Goal: Task Accomplishment & Management: Use online tool/utility

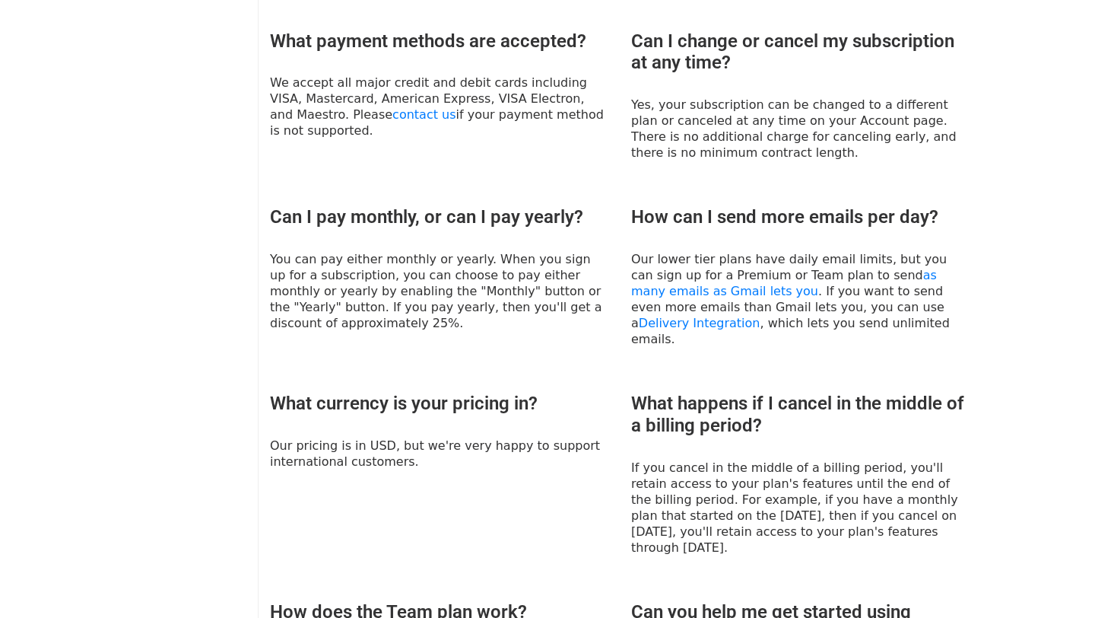
scroll to position [973, 0]
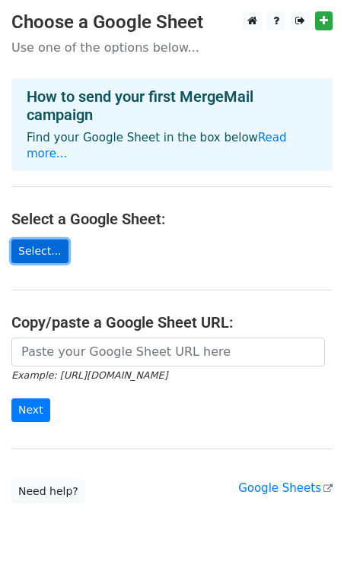
click at [45, 240] on link "Select..." at bounding box center [39, 252] width 57 height 24
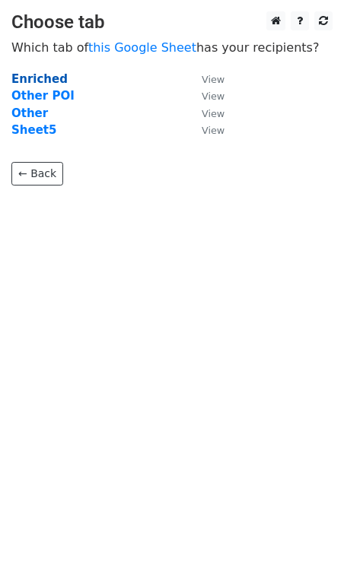
click at [46, 80] on strong "Enriched" at bounding box center [39, 79] width 56 height 14
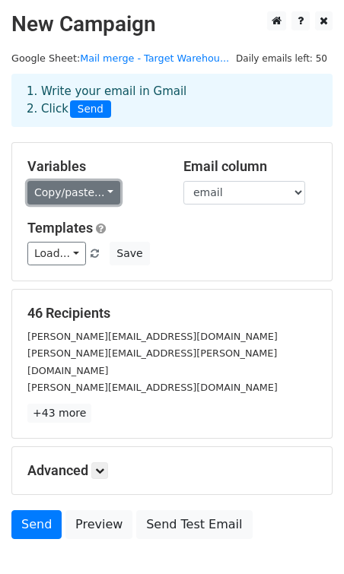
click at [106, 194] on link "Copy/paste..." at bounding box center [73, 193] width 93 height 24
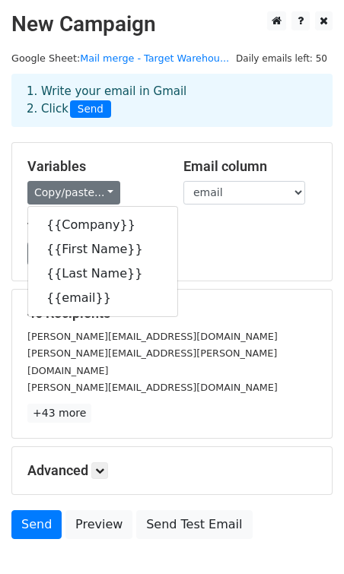
click at [117, 164] on h5 "Variables" at bounding box center [93, 166] width 133 height 17
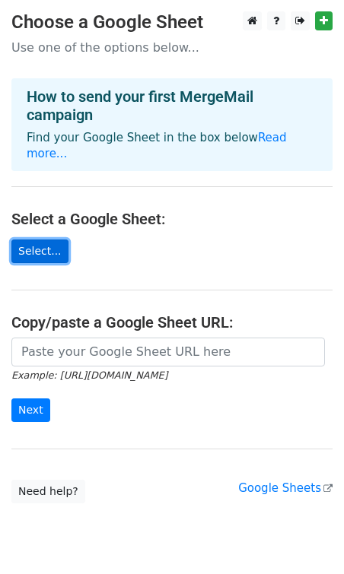
click at [41, 240] on link "Select..." at bounding box center [39, 252] width 57 height 24
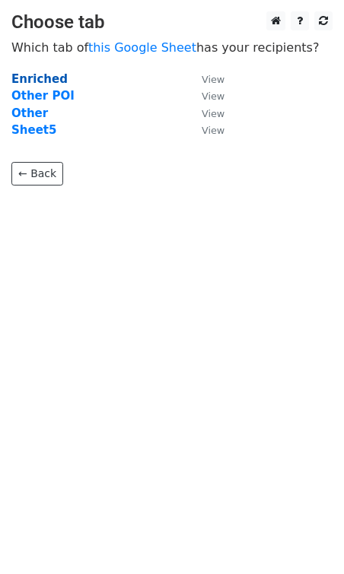
click at [46, 83] on strong "Enriched" at bounding box center [39, 79] width 56 height 14
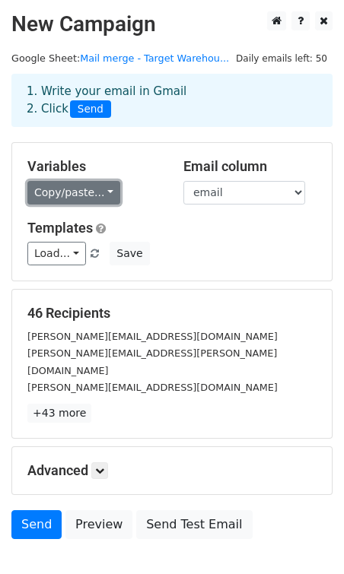
click at [79, 192] on link "Copy/paste..." at bounding box center [73, 193] width 93 height 24
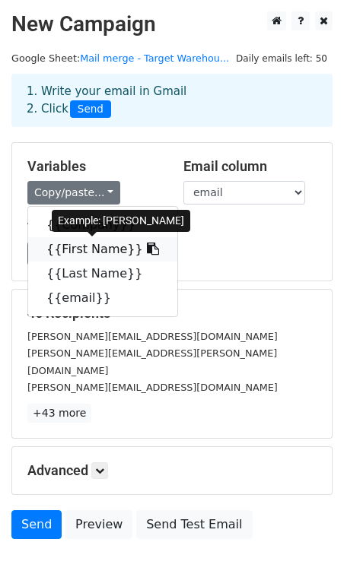
click at [78, 246] on link "{{First Name}}" at bounding box center [102, 249] width 149 height 24
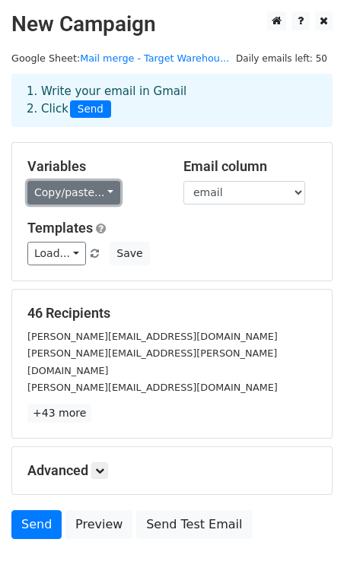
click at [91, 196] on link "Copy/paste..." at bounding box center [73, 193] width 93 height 24
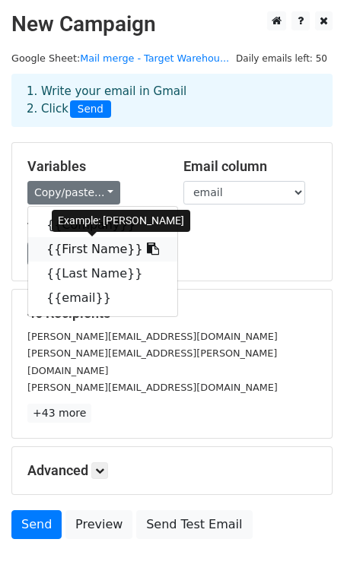
click at [90, 246] on link "{{First Name}}" at bounding box center [102, 249] width 149 height 24
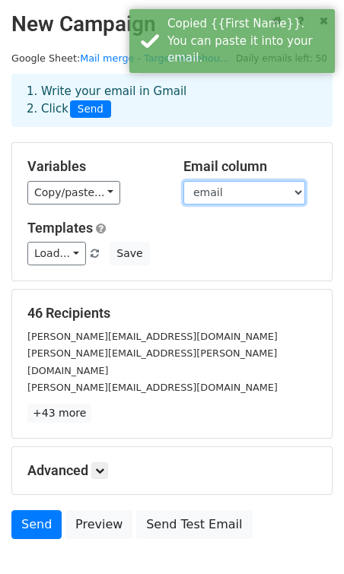
click at [249, 186] on select "Company First Name Last Name email" at bounding box center [244, 193] width 122 height 24
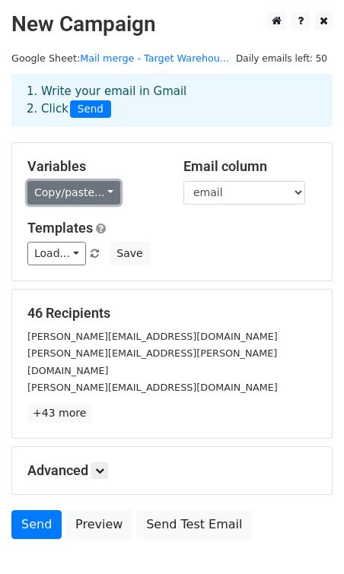
click at [44, 189] on link "Copy/paste..." at bounding box center [73, 193] width 93 height 24
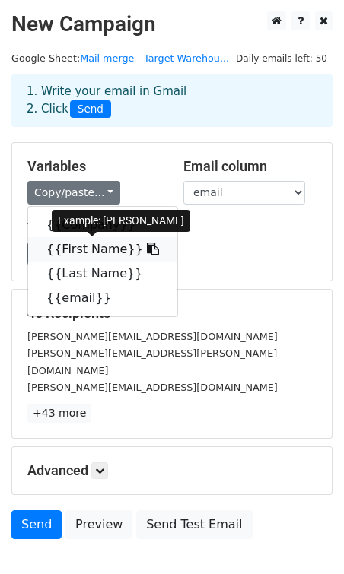
click at [59, 244] on link "{{First Name}}" at bounding box center [102, 249] width 149 height 24
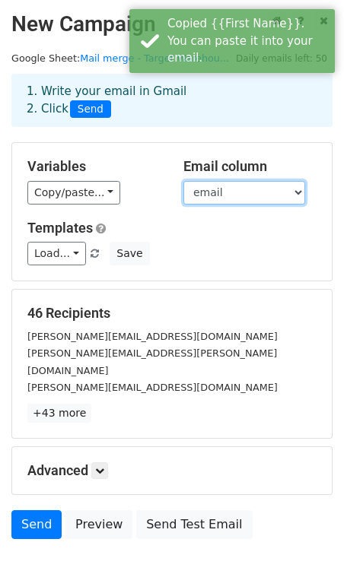
click at [208, 192] on select "Company First Name Last Name email" at bounding box center [244, 193] width 122 height 24
click at [183, 181] on select "Company First Name Last Name email" at bounding box center [244, 193] width 122 height 24
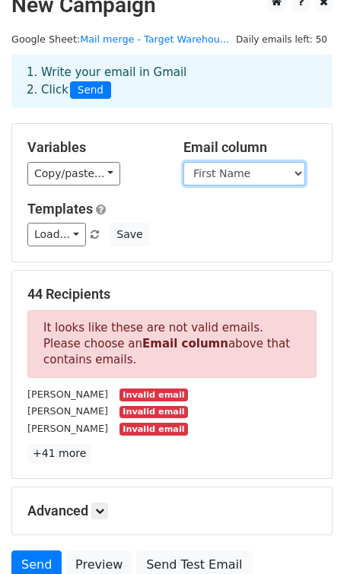
scroll to position [24, 0]
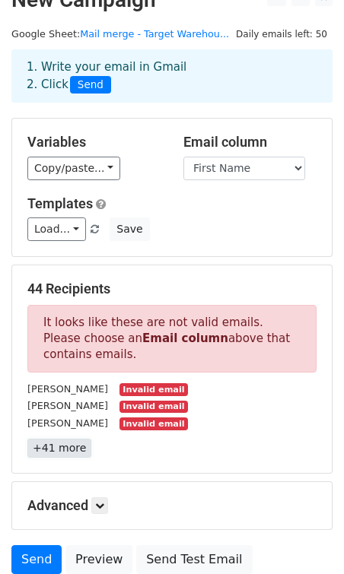
click at [65, 446] on link "+41 more" at bounding box center [59, 448] width 64 height 19
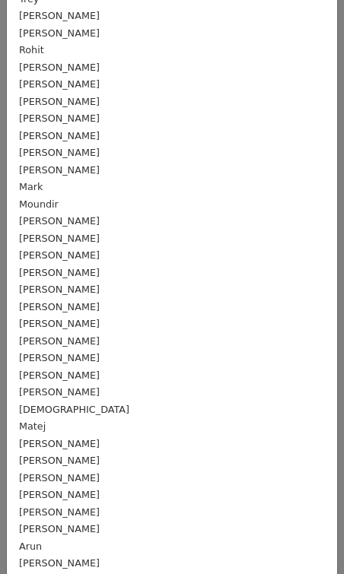
scroll to position [0, 0]
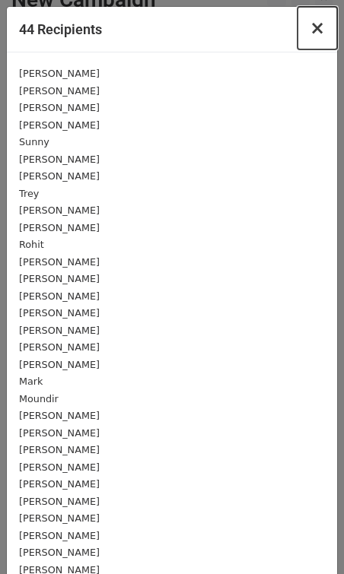
click at [316, 29] on span "×" at bounding box center [317, 27] width 15 height 21
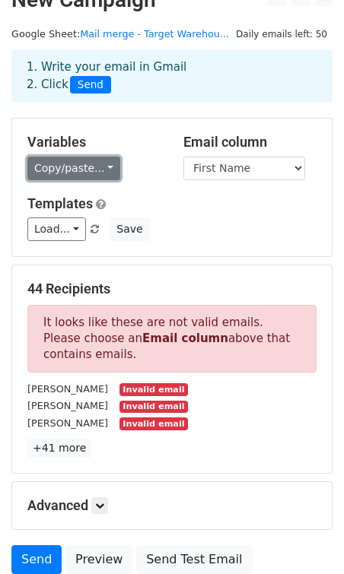
click at [103, 173] on link "Copy/paste..." at bounding box center [73, 169] width 93 height 24
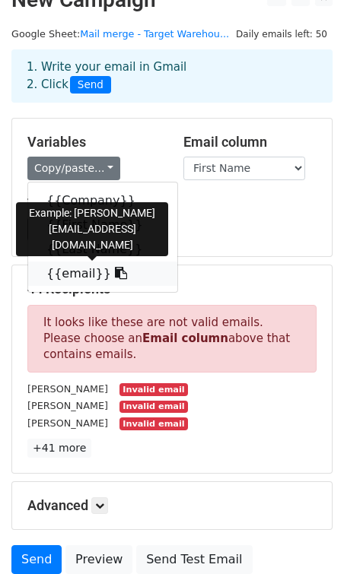
click at [71, 275] on link "{{email}}" at bounding box center [102, 274] width 149 height 24
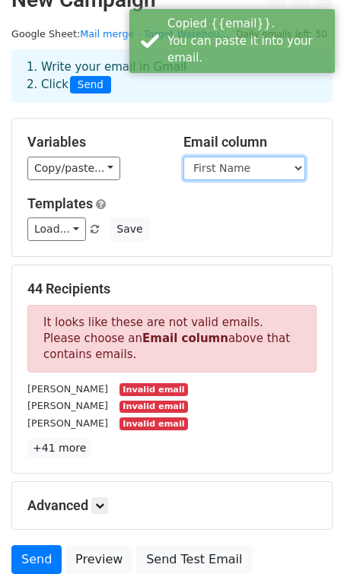
click at [209, 168] on select "Company First Name Last Name email" at bounding box center [244, 169] width 122 height 24
click at [183, 157] on select "Company First Name Last Name email" at bounding box center [244, 169] width 122 height 24
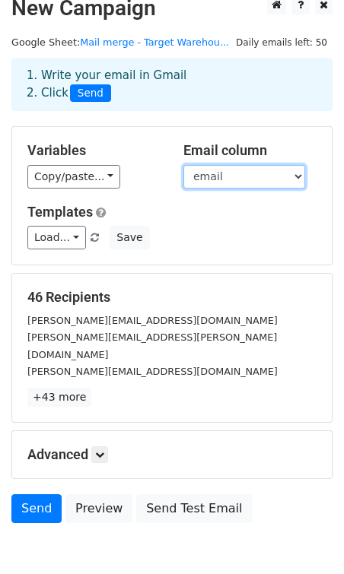
scroll to position [24, 0]
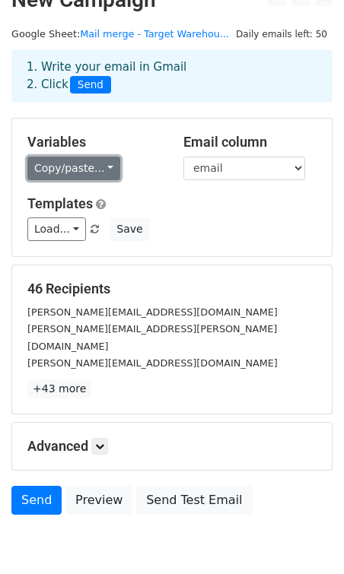
click at [56, 170] on link "Copy/paste..." at bounding box center [73, 169] width 93 height 24
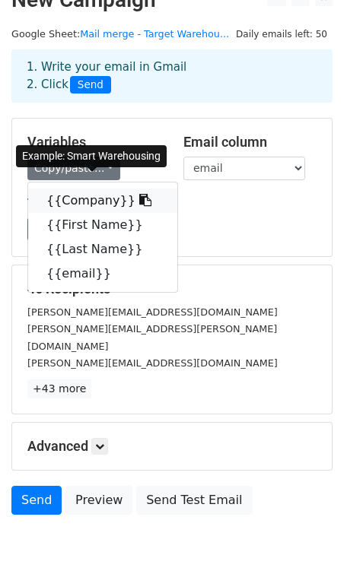
click at [69, 200] on link "{{Company}}" at bounding box center [102, 201] width 149 height 24
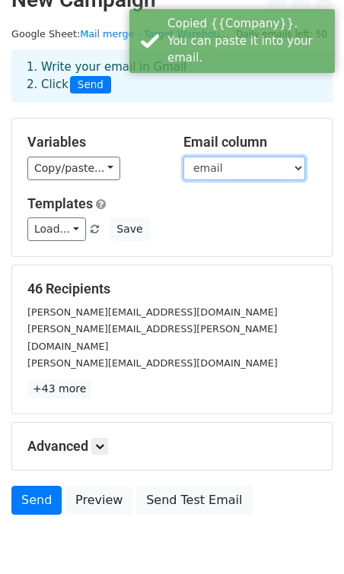
click at [207, 163] on select "Company First Name Last Name email" at bounding box center [244, 169] width 122 height 24
click at [183, 157] on select "Company First Name Last Name email" at bounding box center [244, 169] width 122 height 24
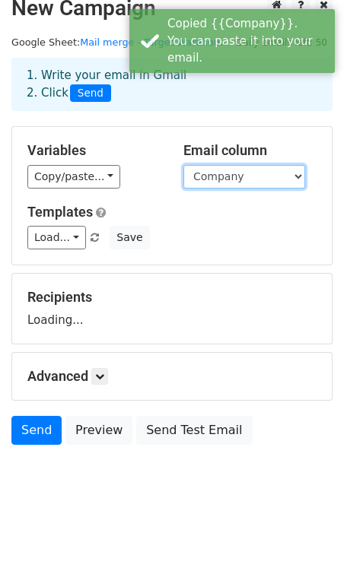
scroll to position [16, 0]
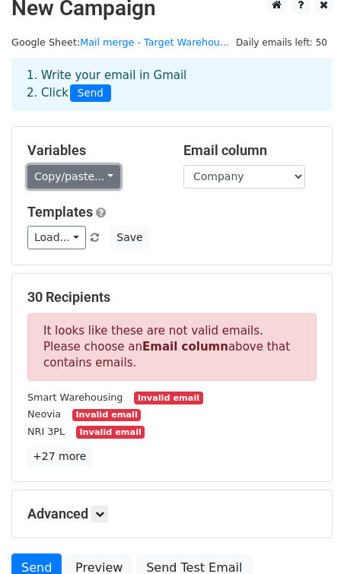
click at [49, 174] on link "Copy/paste..." at bounding box center [73, 177] width 93 height 24
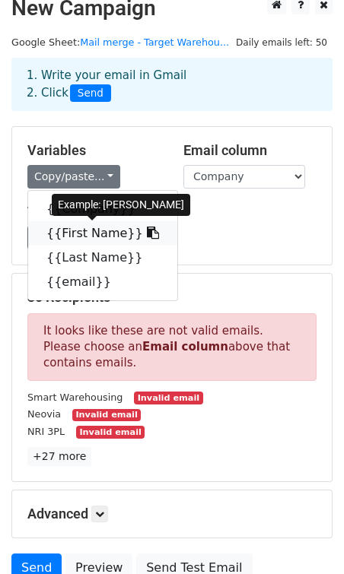
click at [65, 233] on link "{{First Name}}" at bounding box center [102, 233] width 149 height 24
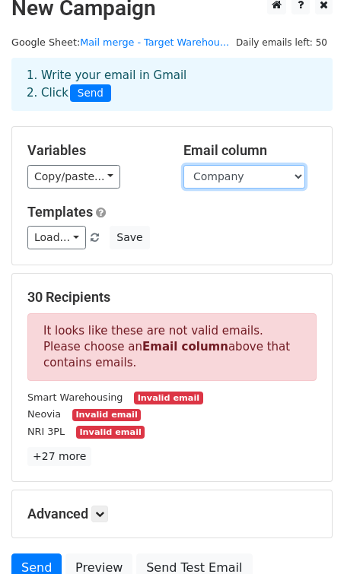
click at [230, 180] on select "Company First Name Last Name email" at bounding box center [244, 177] width 122 height 24
click at [183, 165] on select "Company First Name Last Name email" at bounding box center [244, 177] width 122 height 24
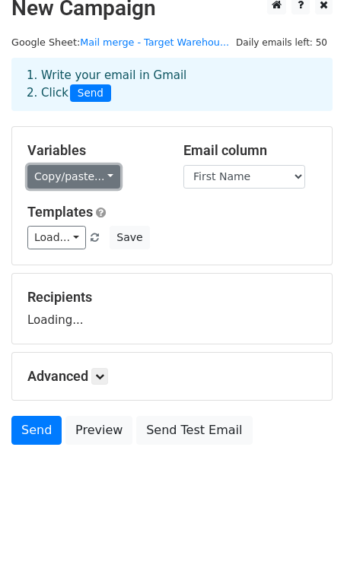
click at [89, 173] on link "Copy/paste..." at bounding box center [73, 177] width 93 height 24
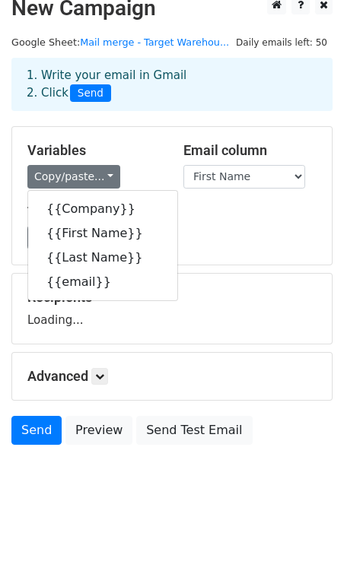
click at [134, 142] on h5 "Variables" at bounding box center [93, 150] width 133 height 17
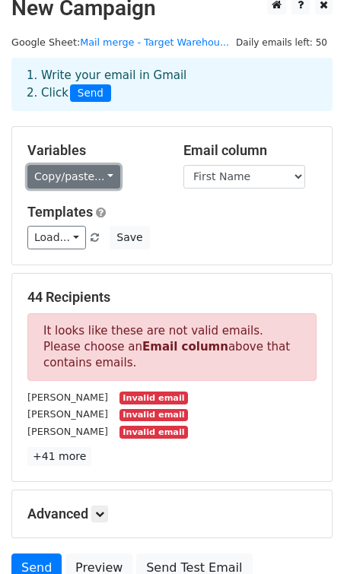
click at [93, 180] on link "Copy/paste..." at bounding box center [73, 177] width 93 height 24
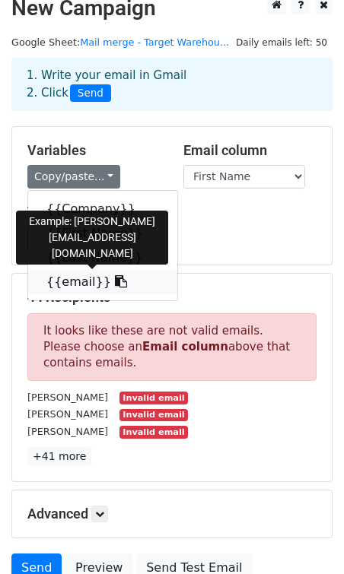
click at [81, 283] on link "{{email}}" at bounding box center [102, 282] width 149 height 24
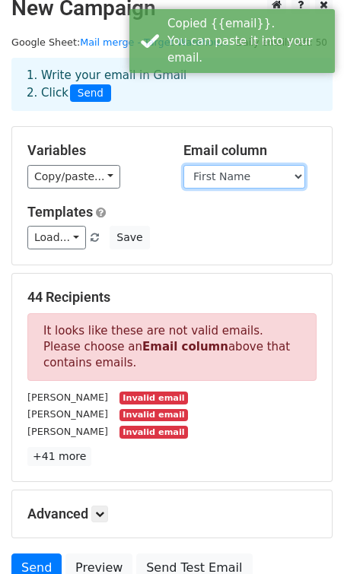
click at [261, 173] on select "Company First Name Last Name email" at bounding box center [244, 177] width 122 height 24
click at [183, 165] on select "Company First Name Last Name email" at bounding box center [244, 177] width 122 height 24
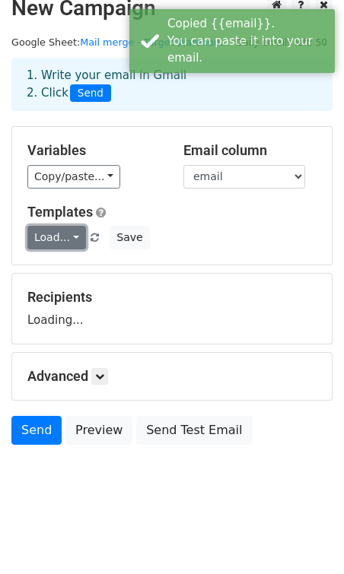
click at [60, 239] on link "Load..." at bounding box center [56, 238] width 59 height 24
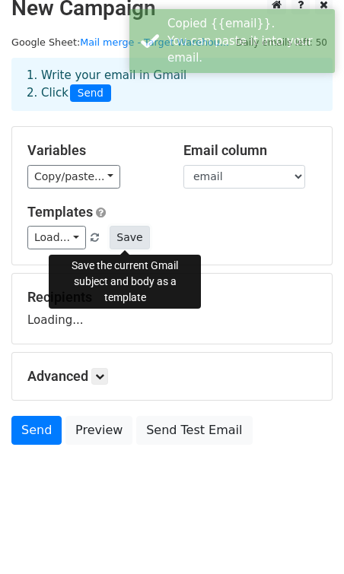
click at [130, 237] on button "Save" at bounding box center [130, 238] width 40 height 24
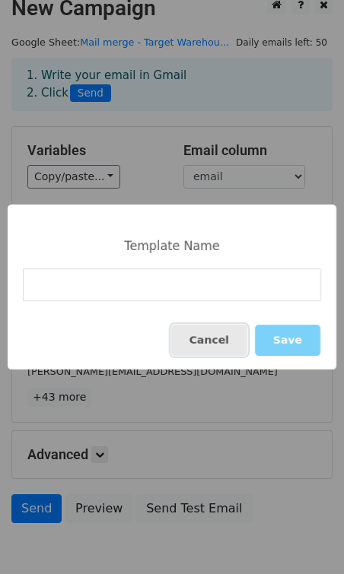
click at [233, 348] on button "Cancel" at bounding box center [209, 340] width 76 height 31
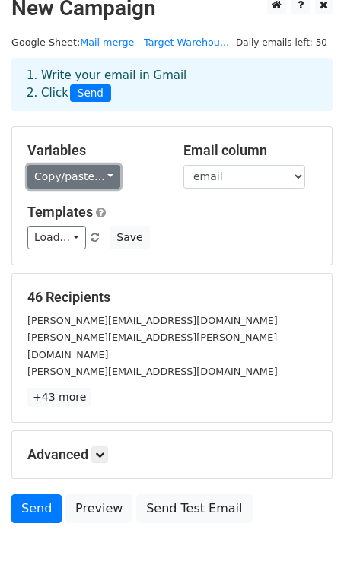
click at [103, 179] on link "Copy/paste..." at bounding box center [73, 177] width 93 height 24
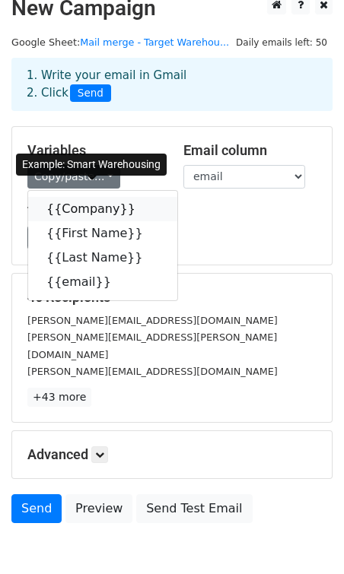
click at [71, 210] on link "{{Company}}" at bounding box center [102, 209] width 149 height 24
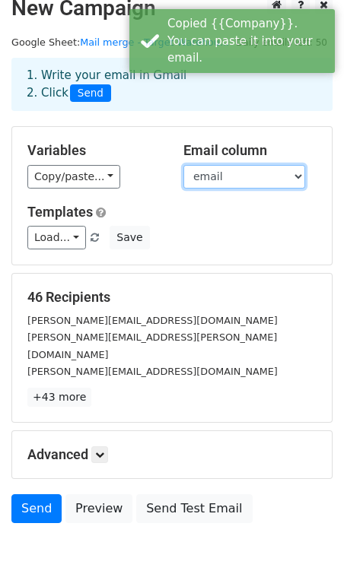
click at [205, 174] on select "Company First Name Last Name email" at bounding box center [244, 177] width 122 height 24
click at [183, 165] on select "Company First Name Last Name email" at bounding box center [244, 177] width 122 height 24
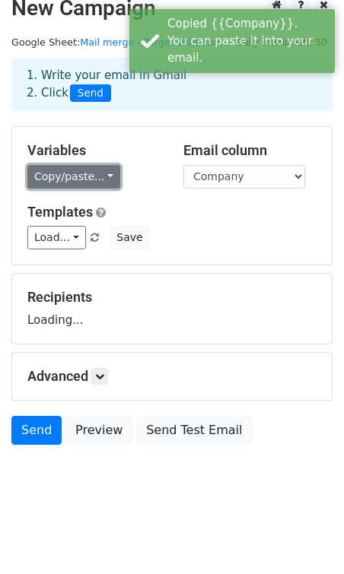
click at [80, 174] on link "Copy/paste..." at bounding box center [73, 177] width 93 height 24
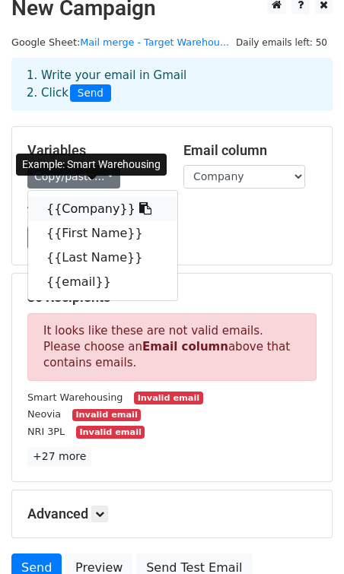
click at [78, 208] on link "{{Company}}" at bounding box center [102, 209] width 149 height 24
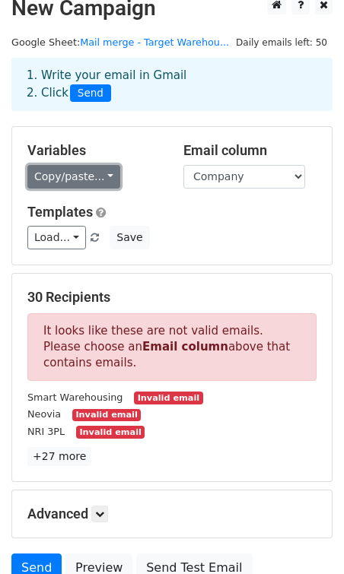
click at [51, 169] on link "Copy/paste..." at bounding box center [73, 177] width 93 height 24
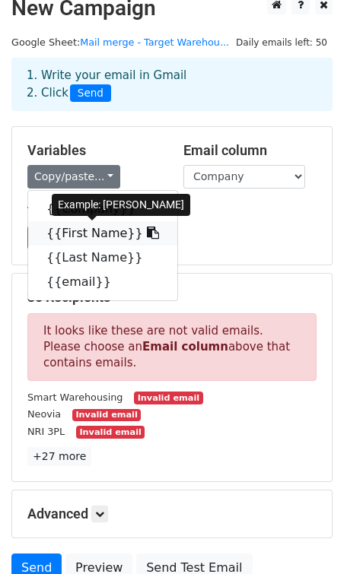
click at [62, 229] on link "{{First Name}}" at bounding box center [102, 233] width 149 height 24
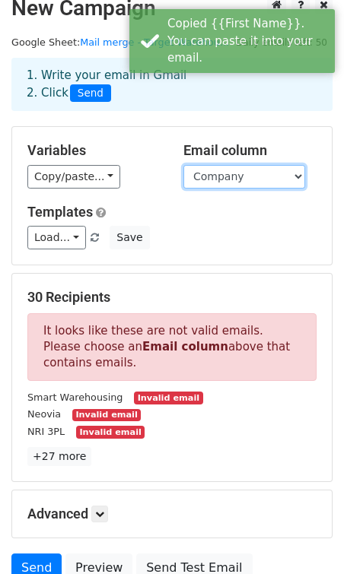
click at [194, 171] on select "Company First Name Last Name email" at bounding box center [244, 177] width 122 height 24
select select "First Name"
click at [183, 165] on select "Company First Name Last Name email" at bounding box center [244, 177] width 122 height 24
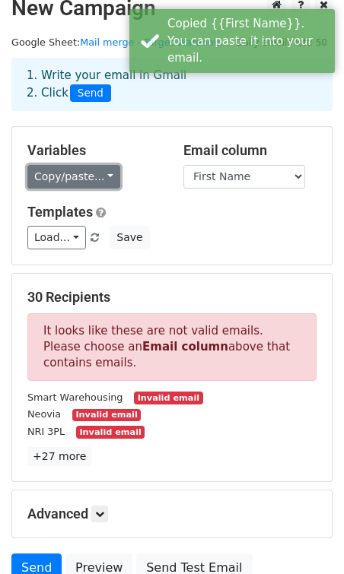
click at [88, 176] on link "Copy/paste..." at bounding box center [73, 177] width 93 height 24
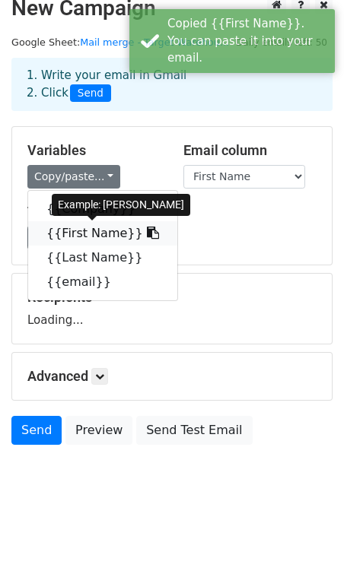
click at [81, 230] on link "{{First Name}}" at bounding box center [102, 233] width 149 height 24
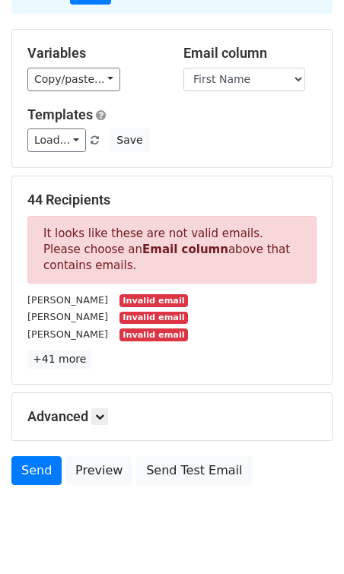
scroll to position [154, 0]
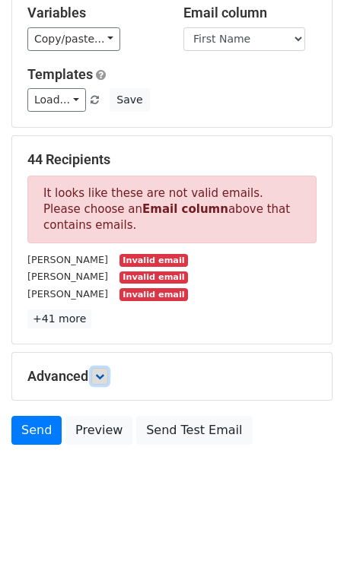
click at [108, 377] on link at bounding box center [99, 376] width 17 height 17
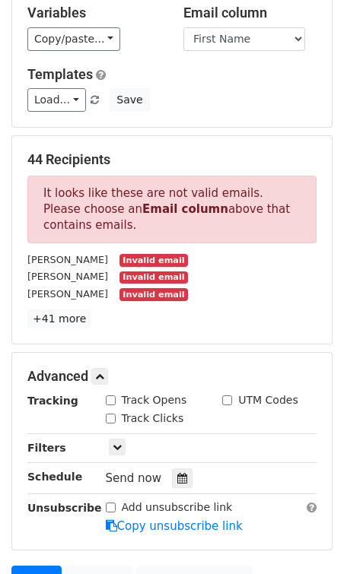
click at [110, 401] on input "Track Opens" at bounding box center [111, 401] width 10 height 10
checkbox input "true"
click at [110, 417] on input "Track Clicks" at bounding box center [111, 419] width 10 height 10
checkbox input "true"
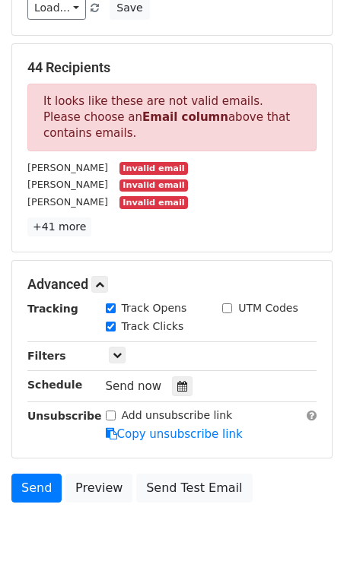
scroll to position [253, 0]
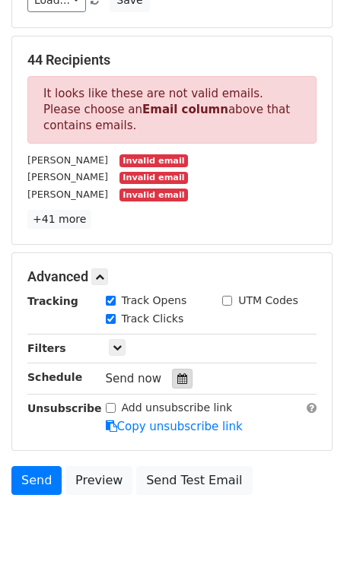
click at [177, 377] on icon at bounding box center [182, 378] width 10 height 11
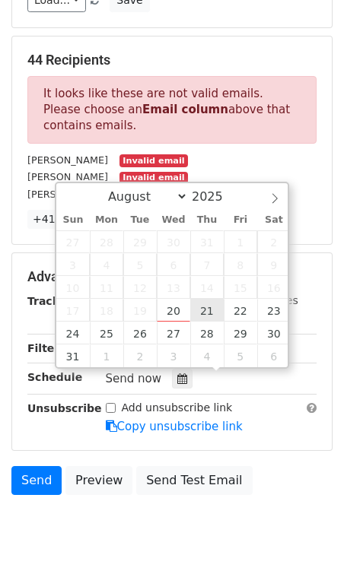
type input "2025-08-21 12:00"
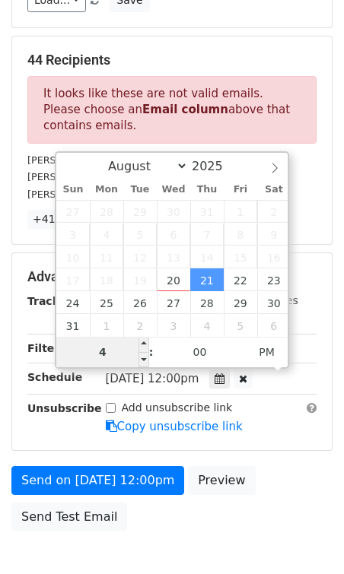
click at [103, 352] on input "4" at bounding box center [102, 352] width 93 height 30
type input "4"
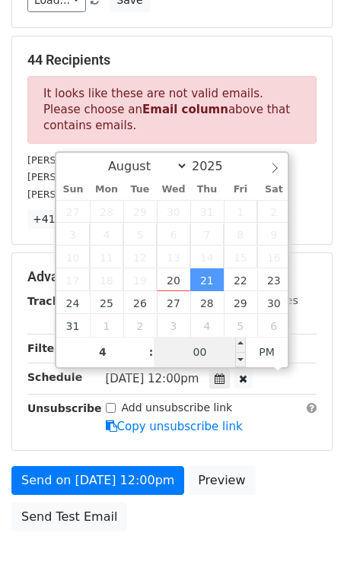
type input "2025-08-21 16:00"
type input "04"
click at [188, 351] on input "00" at bounding box center [200, 352] width 93 height 30
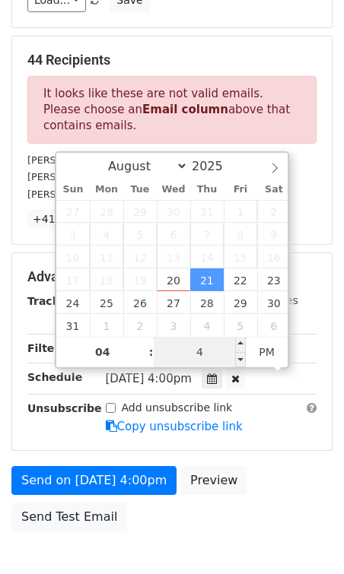
type input "44"
type input "2025-08-21 04:44"
click at [263, 348] on span "PM" at bounding box center [267, 352] width 42 height 30
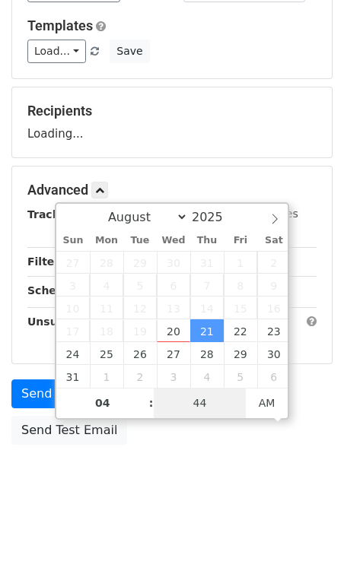
scroll to position [202, 0]
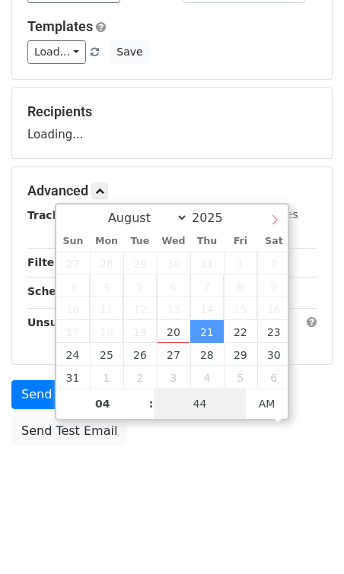
click at [275, 252] on span "2" at bounding box center [273, 263] width 33 height 23
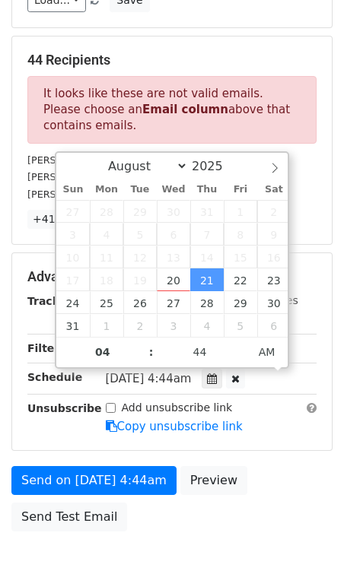
click at [257, 95] on p "It looks like these are not valid emails. Please choose an Email column above t…" at bounding box center [171, 110] width 289 height 68
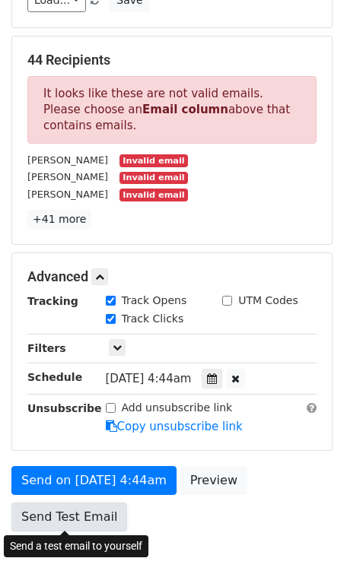
click at [66, 519] on link "Send Test Email" at bounding box center [69, 517] width 116 height 29
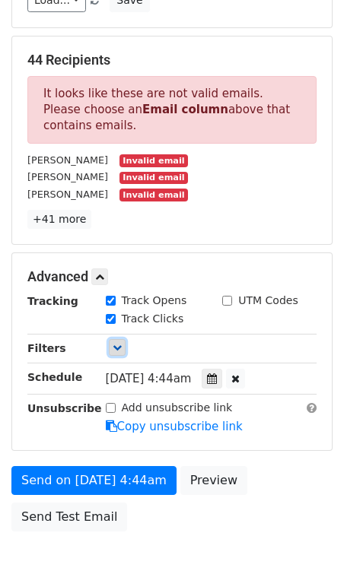
click at [115, 346] on icon at bounding box center [117, 347] width 9 height 9
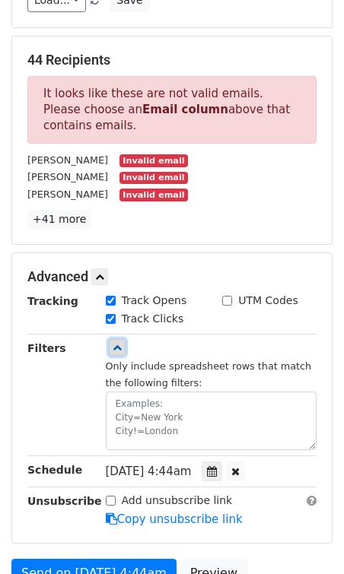
click at [115, 346] on icon at bounding box center [117, 347] width 9 height 9
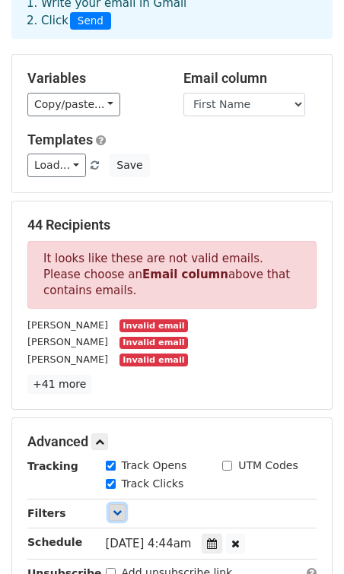
scroll to position [0, 0]
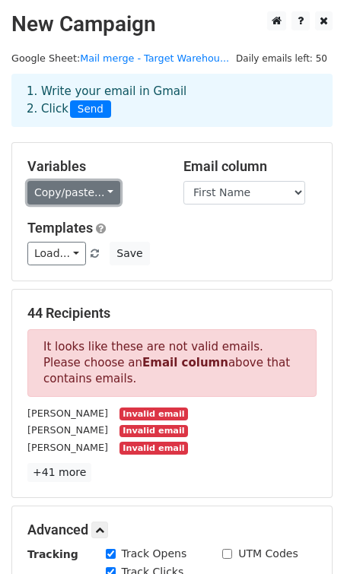
click at [102, 191] on link "Copy/paste..." at bounding box center [73, 193] width 93 height 24
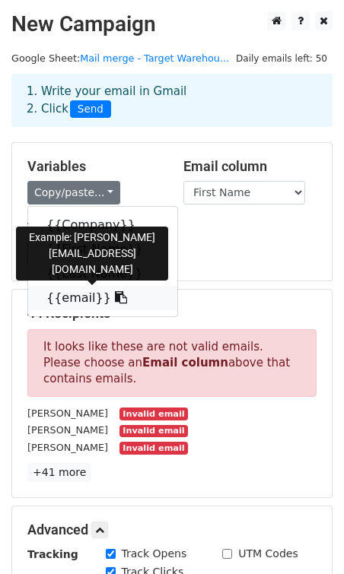
click at [75, 298] on link "{{email}}" at bounding box center [102, 298] width 149 height 24
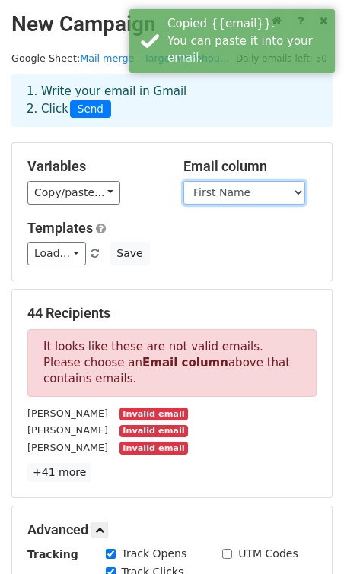
click at [225, 192] on select "Company First Name Last Name email" at bounding box center [244, 193] width 122 height 24
select select "email"
click at [183, 181] on select "Company First Name Last Name email" at bounding box center [244, 193] width 122 height 24
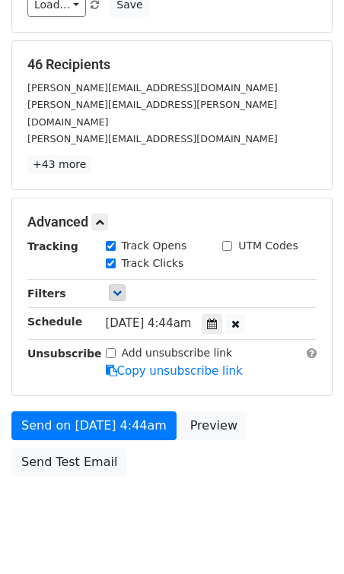
scroll to position [262, 0]
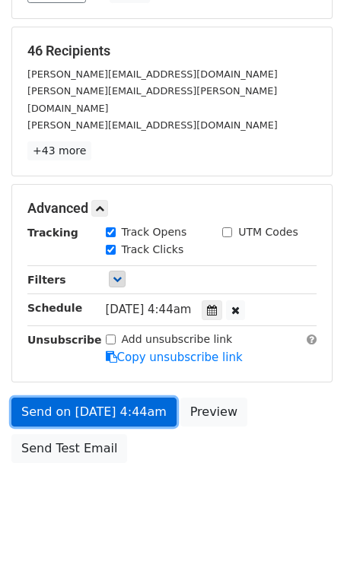
click at [55, 398] on link "Send on Aug 21 at 4:44am" at bounding box center [93, 412] width 165 height 29
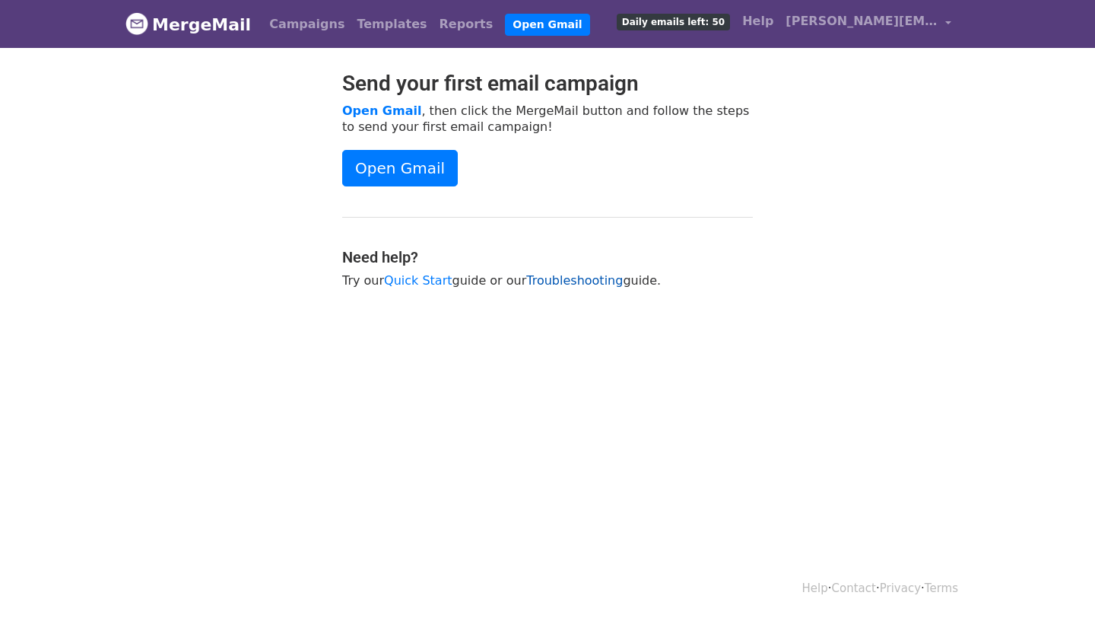
click at [565, 279] on link "Troubleshooting" at bounding box center [574, 280] width 97 height 14
